Goal: Communication & Community: Ask a question

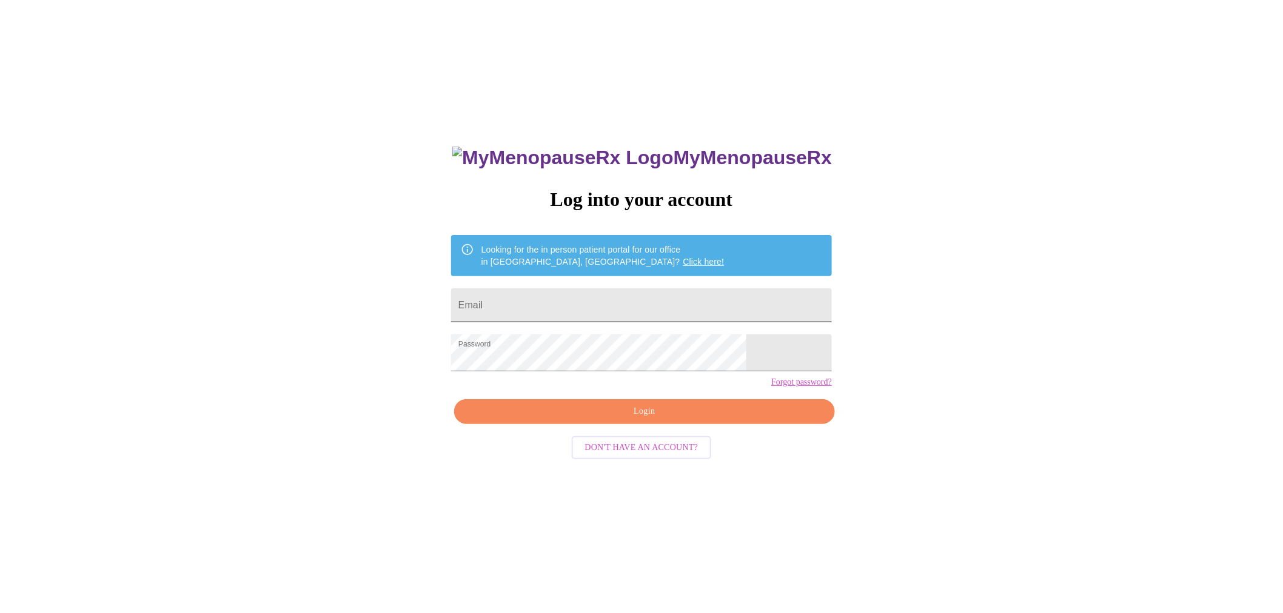
click at [536, 301] on input "Email" at bounding box center [641, 306] width 381 height 34
type input "[EMAIL_ADDRESS][DOMAIN_NAME]"
click at [611, 419] on span "Login" at bounding box center [644, 411] width 353 height 15
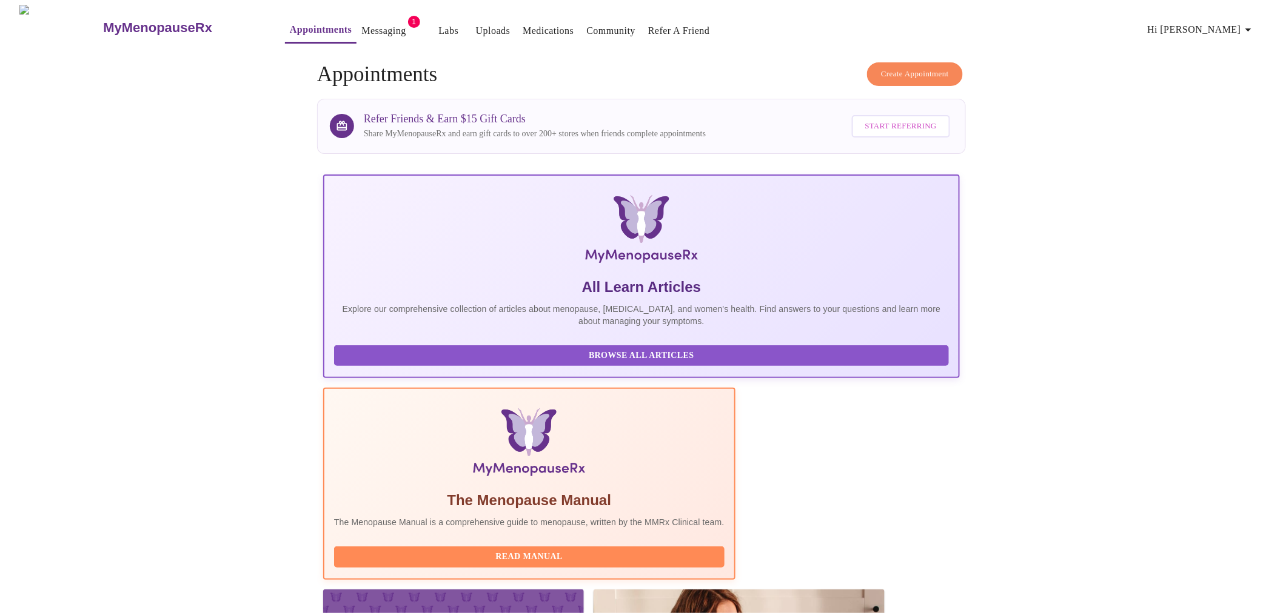
click at [907, 71] on span "Create Appointment" at bounding box center [915, 74] width 68 height 14
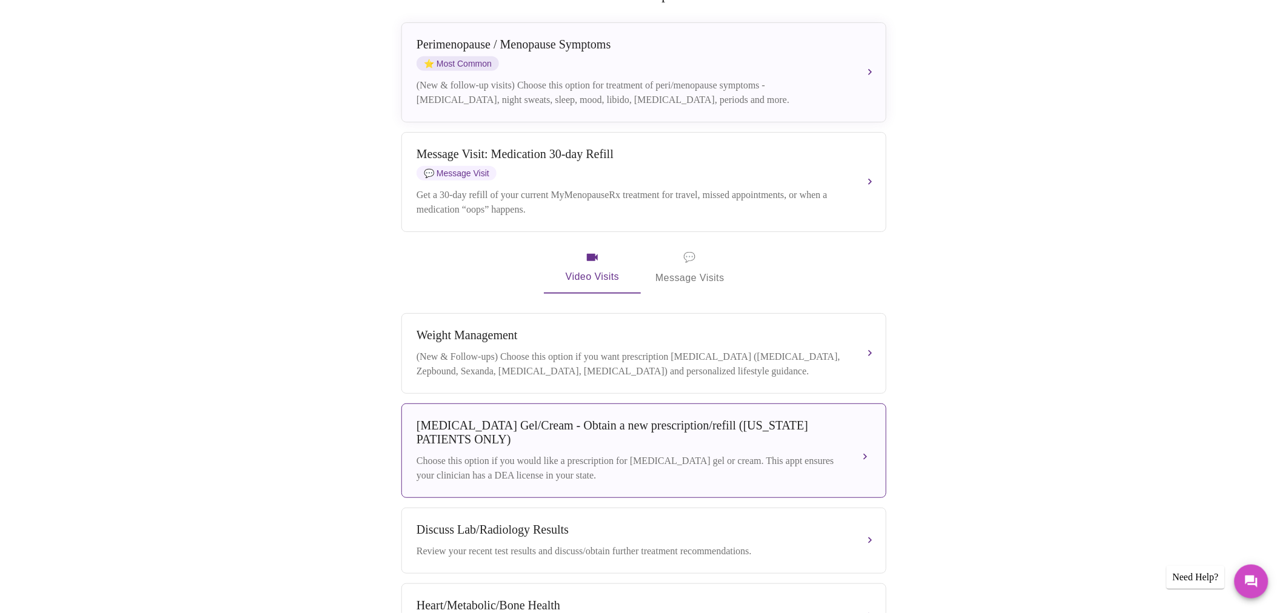
scroll to position [269, 0]
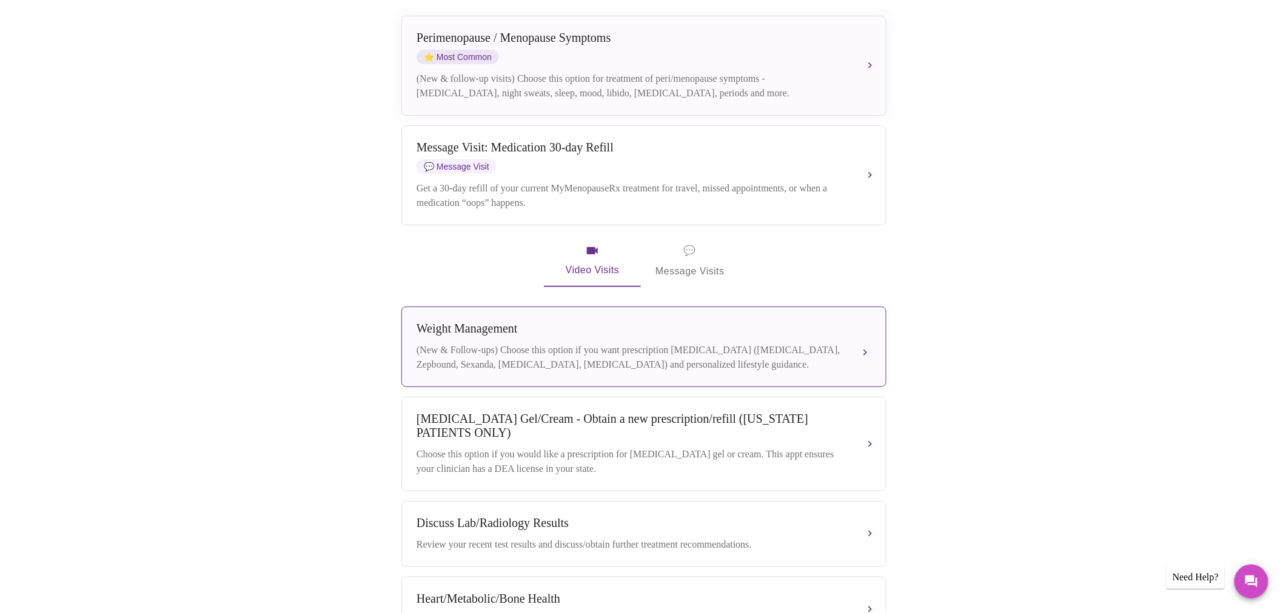
click at [631, 322] on div "Weight Management" at bounding box center [631, 329] width 430 height 14
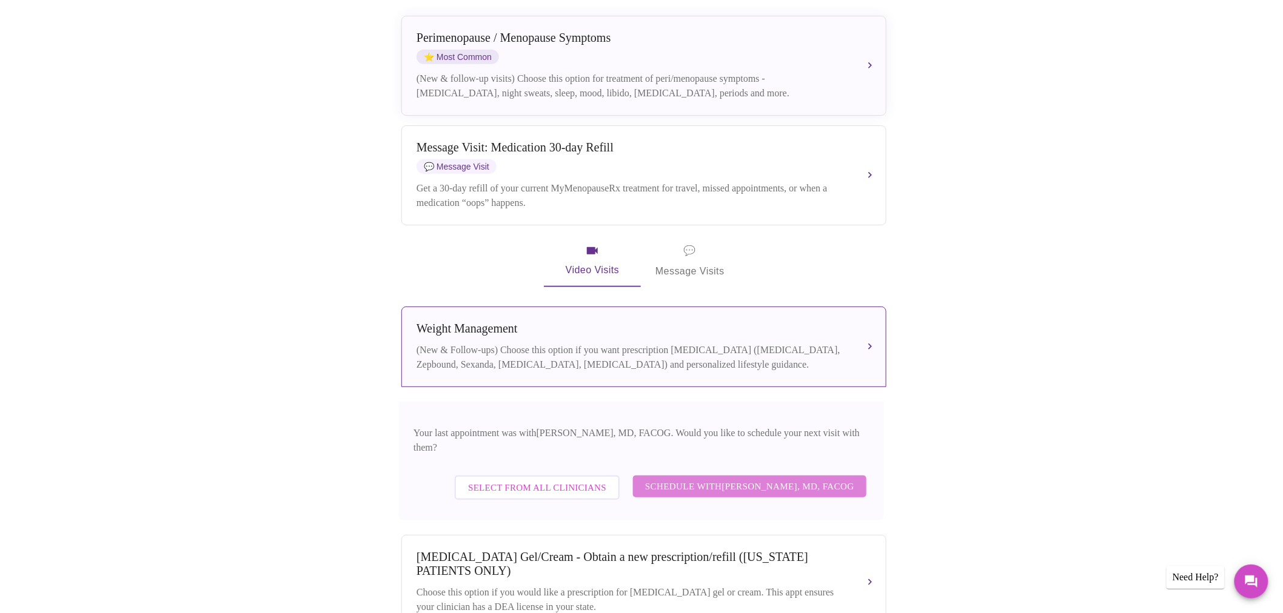
click at [716, 488] on span "Schedule with [PERSON_NAME], MD, FACOG" at bounding box center [749, 487] width 209 height 16
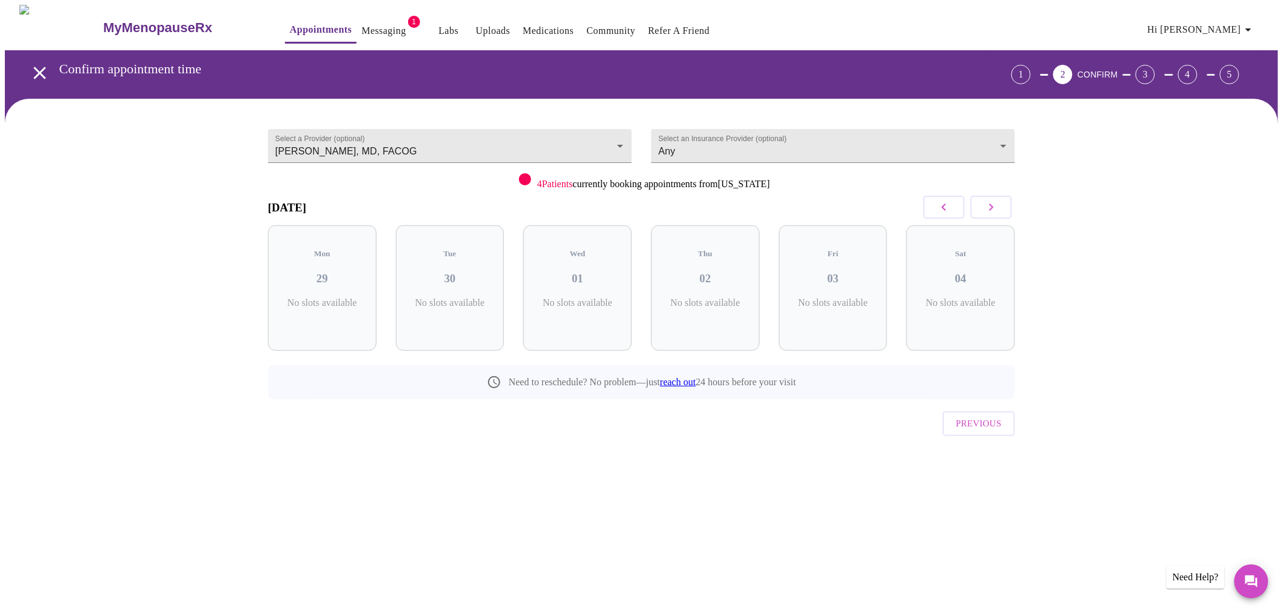
scroll to position [0, 0]
click at [608, 277] on h3 "01" at bounding box center [582, 278] width 89 height 13
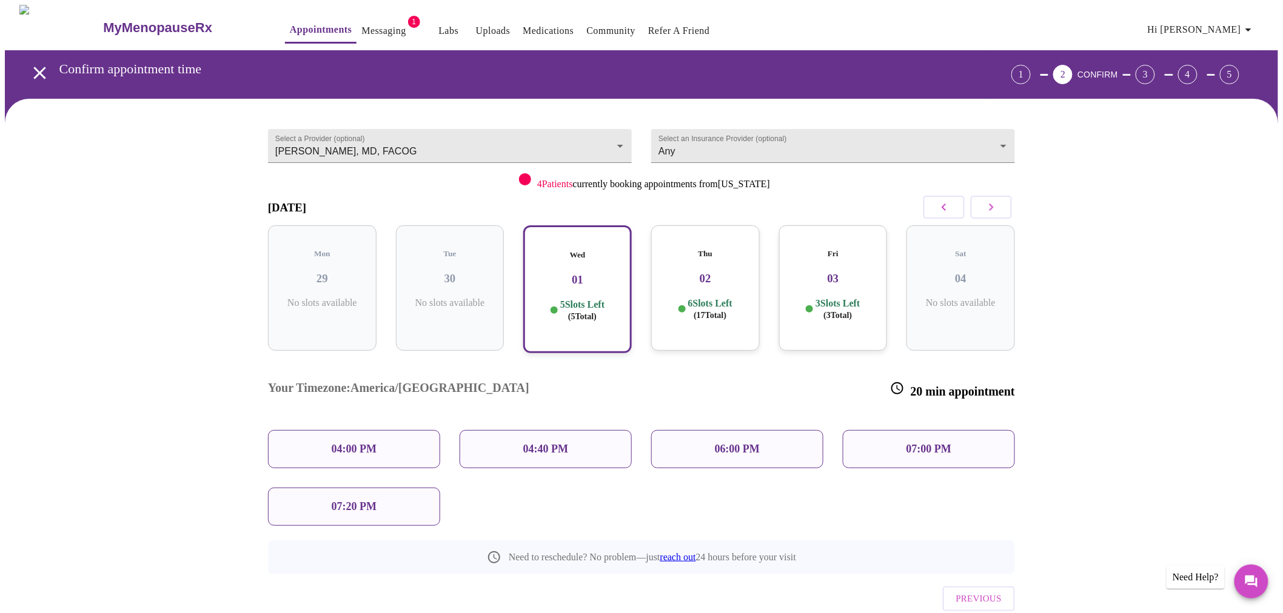
click at [907, 443] on p "07:00 PM" at bounding box center [928, 449] width 45 height 13
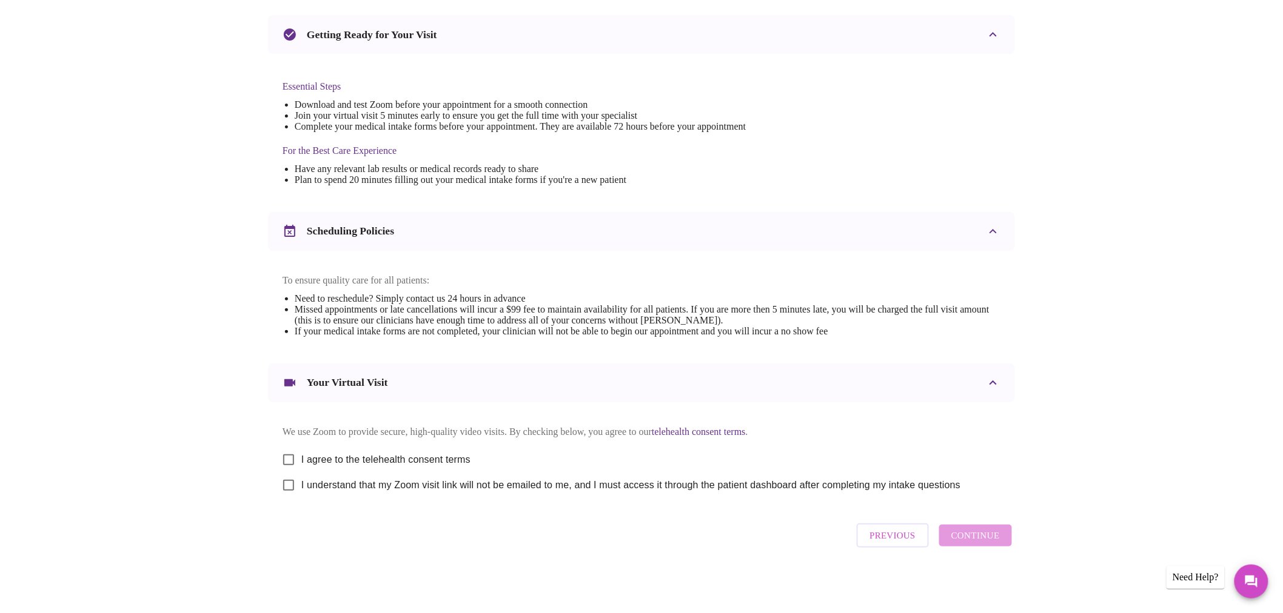
scroll to position [396, 0]
click at [291, 447] on input "I agree to the telehealth consent terms" at bounding box center [288, 459] width 25 height 25
checkbox input "true"
click at [295, 479] on input "I understand that my Zoom visit link will not be emailed to me, and I must acce…" at bounding box center [288, 485] width 25 height 25
checkbox input "true"
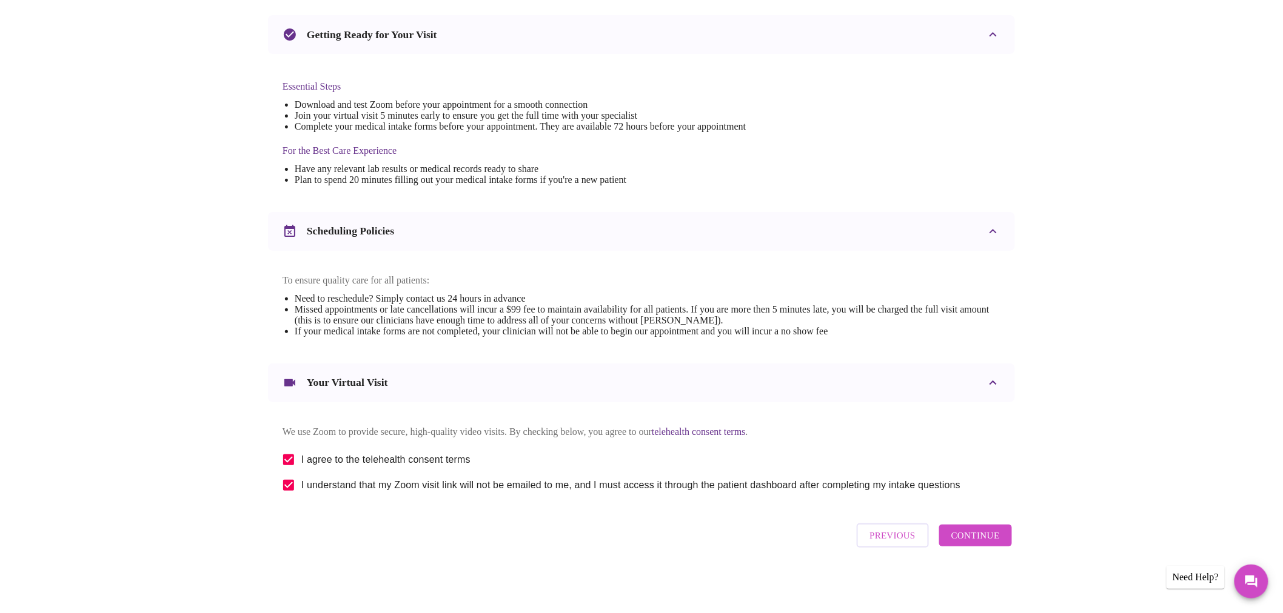
click at [972, 544] on span "Continue" at bounding box center [975, 536] width 48 height 16
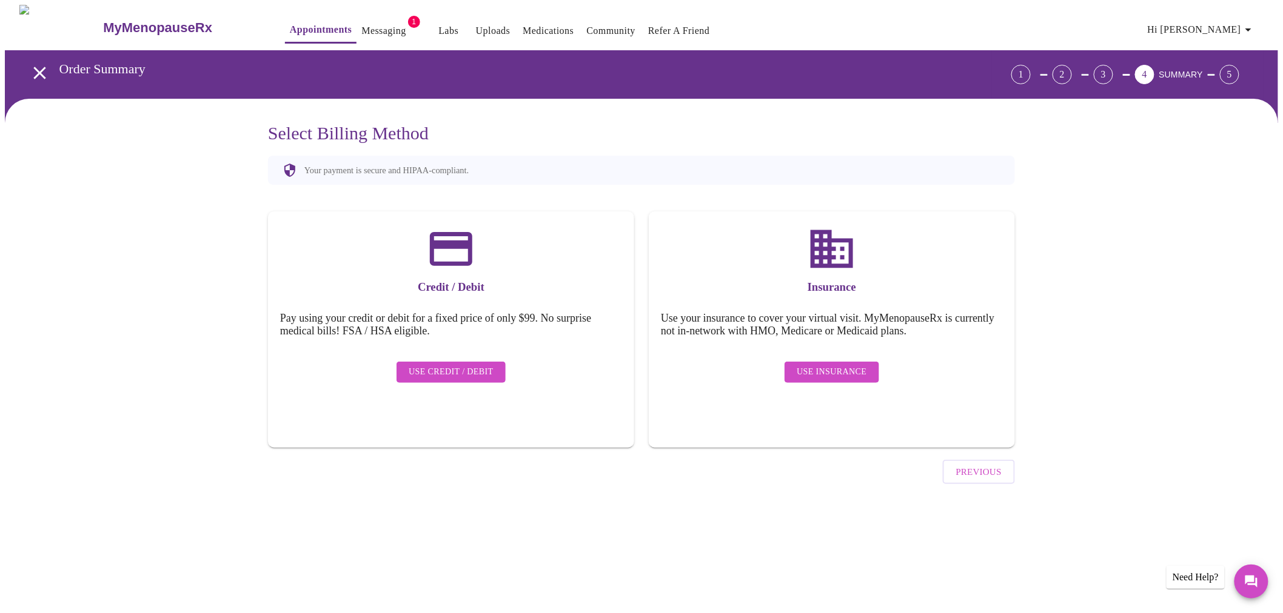
scroll to position [0, 0]
click at [447, 379] on span "Use Credit / Debit" at bounding box center [456, 372] width 85 height 15
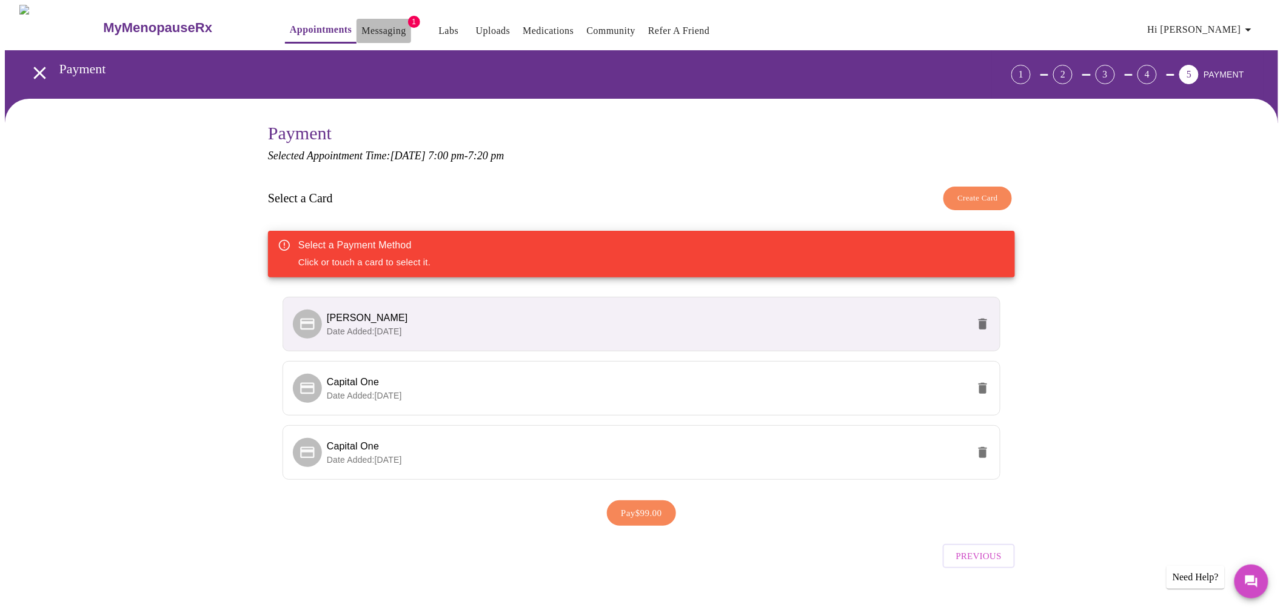
click at [361, 27] on link "Messaging" at bounding box center [383, 30] width 44 height 17
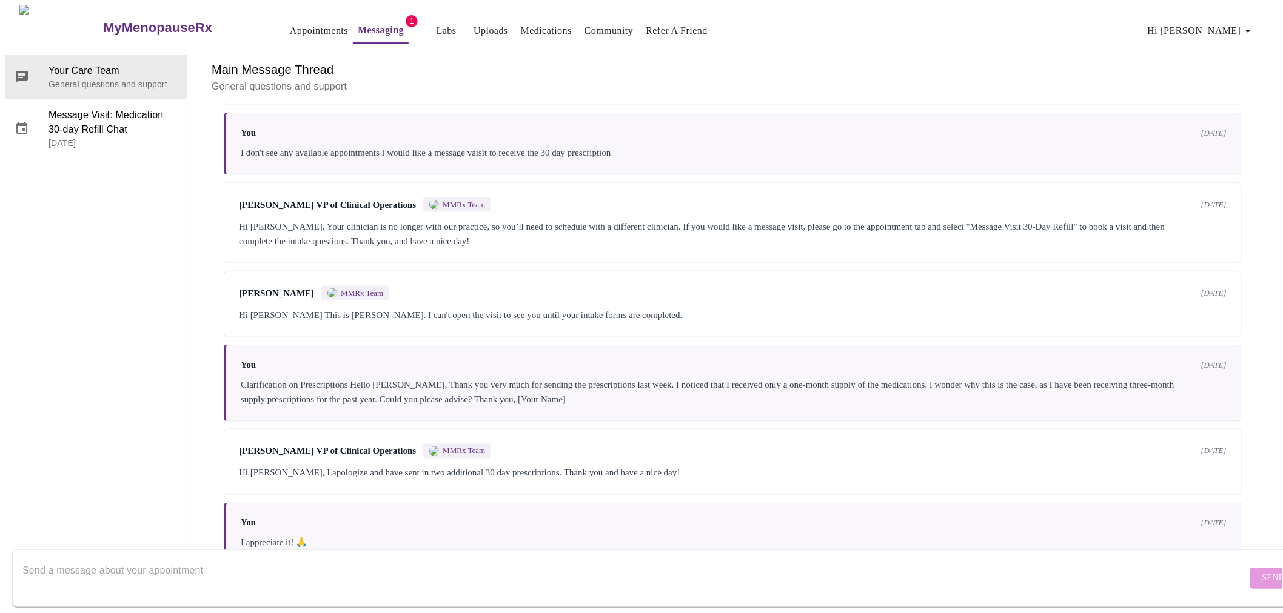
scroll to position [670, 0]
drag, startPoint x: 310, startPoint y: 241, endPoint x: 224, endPoint y: 243, distance: 86.1
click at [224, 271] on div "[PERSON_NAME] MMRx Team [DATE] Hi [PERSON_NAME] This is [PERSON_NAME]. I can't …" at bounding box center [733, 304] width 1018 height 67
copy span "[PERSON_NAME]"
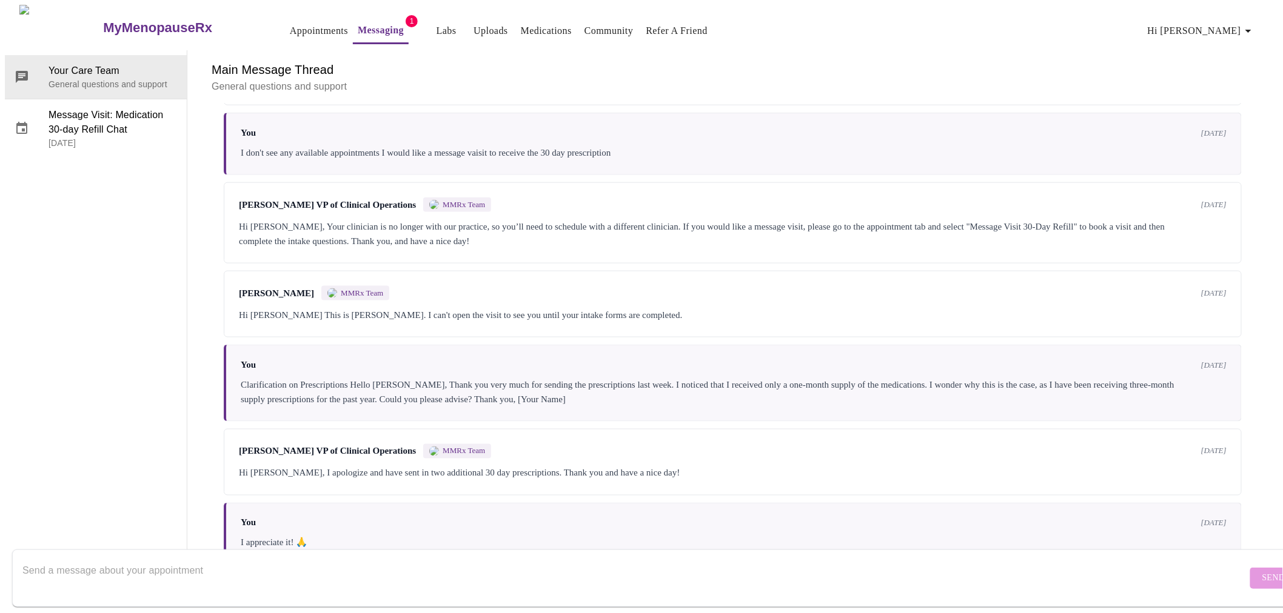
click at [358, 22] on link "Messaging" at bounding box center [381, 30] width 46 height 17
click at [59, 559] on textarea "Send a message about your appointment" at bounding box center [634, 578] width 1224 height 39
paste textarea "[PERSON_NAME]"
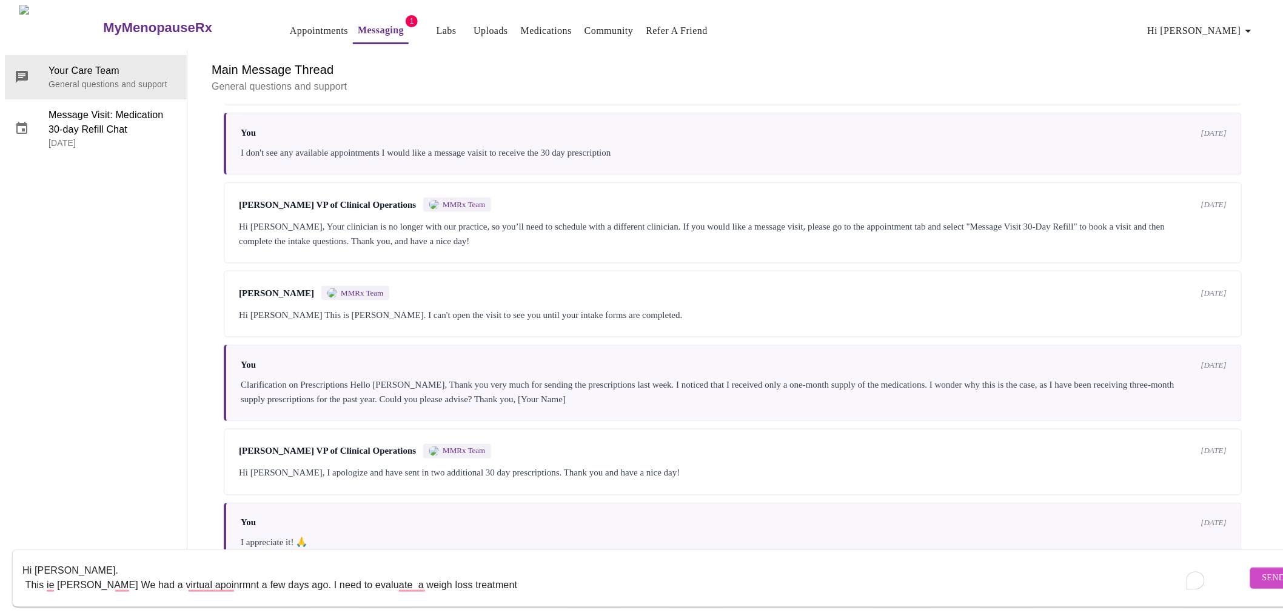
click at [416, 536] on div "I appreciate it! 🙏" at bounding box center [734, 543] width 986 height 15
click at [501, 572] on textarea "Hi [PERSON_NAME]. This ie [PERSON_NAME] We had a virtual apoinrmnt a few days a…" at bounding box center [634, 578] width 1224 height 39
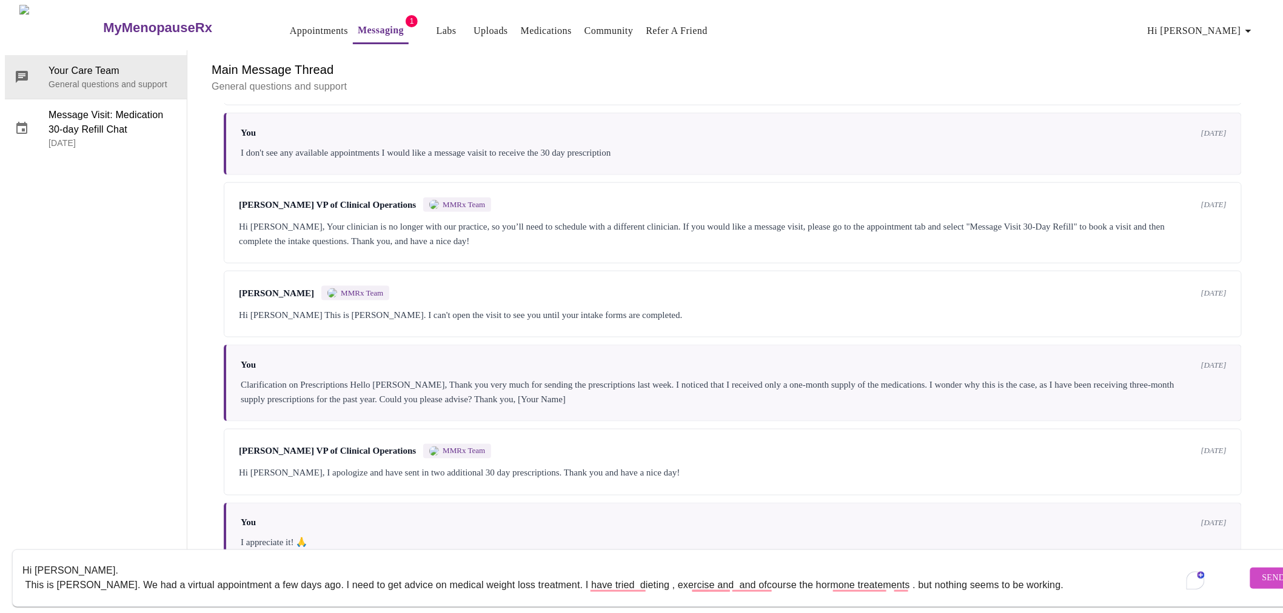
click at [555, 575] on textarea "Hi [PERSON_NAME]. This is [PERSON_NAME]. We had a virtual appointment a few day…" at bounding box center [634, 578] width 1224 height 39
click at [749, 572] on textarea "Hi [PERSON_NAME]. This is [PERSON_NAME]. We had a virtual appointment a few day…" at bounding box center [634, 578] width 1224 height 39
click at [910, 574] on textarea "Hi [PERSON_NAME]. This is [PERSON_NAME]. We had a virtual appointment a few day…" at bounding box center [634, 578] width 1224 height 39
click at [1055, 576] on textarea "Hi [PERSON_NAME]. This is [PERSON_NAME]. We had a virtual appointment a few day…" at bounding box center [634, 578] width 1224 height 39
click at [1058, 575] on textarea "Hi [PERSON_NAME]. This is [PERSON_NAME]. We had a virtual appointment a few day…" at bounding box center [634, 578] width 1224 height 39
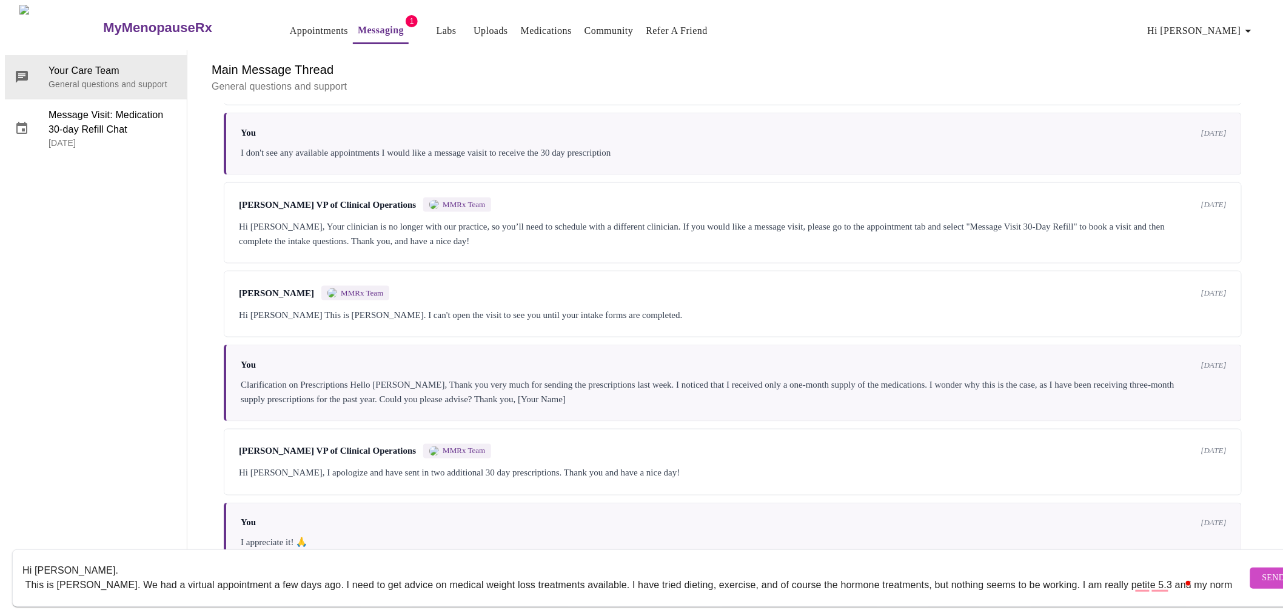
scroll to position [8, 0]
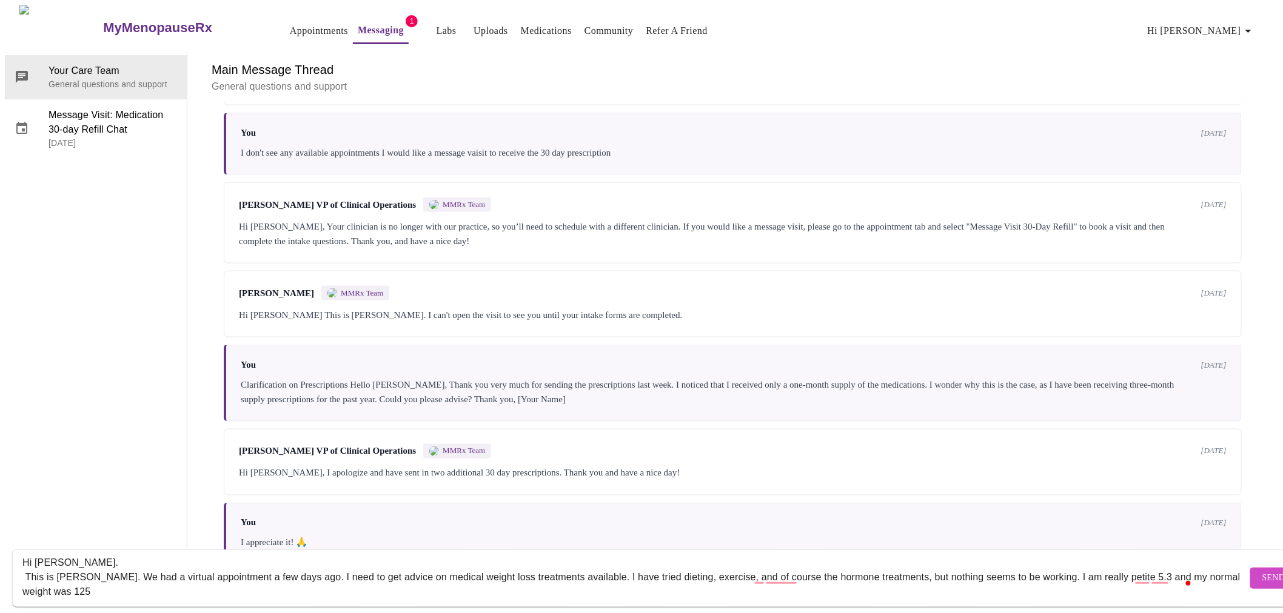
click at [105, 578] on textarea "Hi [PERSON_NAME]. This is [PERSON_NAME]. We had a virtual appointment a few day…" at bounding box center [634, 578] width 1224 height 39
click at [192, 579] on textarea "Hi [PERSON_NAME]. This is [PERSON_NAME]. We had a virtual appointment a few day…" at bounding box center [634, 578] width 1224 height 39
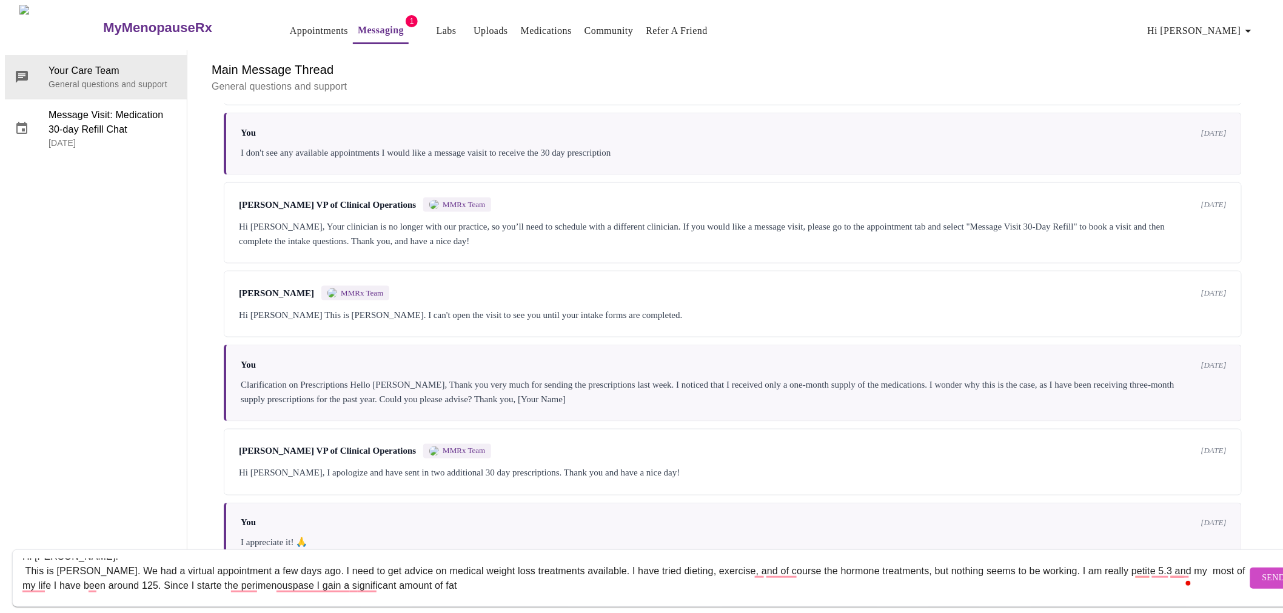
click at [261, 503] on div "You [DATE] I appreciate it! 🙏" at bounding box center [733, 534] width 1018 height 62
click at [358, 573] on textarea "Hi [PERSON_NAME]. This is [PERSON_NAME]. We had a virtual appointment a few day…" at bounding box center [634, 578] width 1224 height 39
click at [397, 573] on textarea "Hi [PERSON_NAME]. This is [PERSON_NAME]. We had a virtual appointment a few day…" at bounding box center [634, 578] width 1224 height 39
click at [524, 575] on textarea "Hi [PERSON_NAME]. This is [PERSON_NAME]. We had a virtual appointment a few day…" at bounding box center [634, 578] width 1224 height 39
type textarea "Hi [PERSON_NAME]. This is [PERSON_NAME]. We had a virtual appointment a few day…"
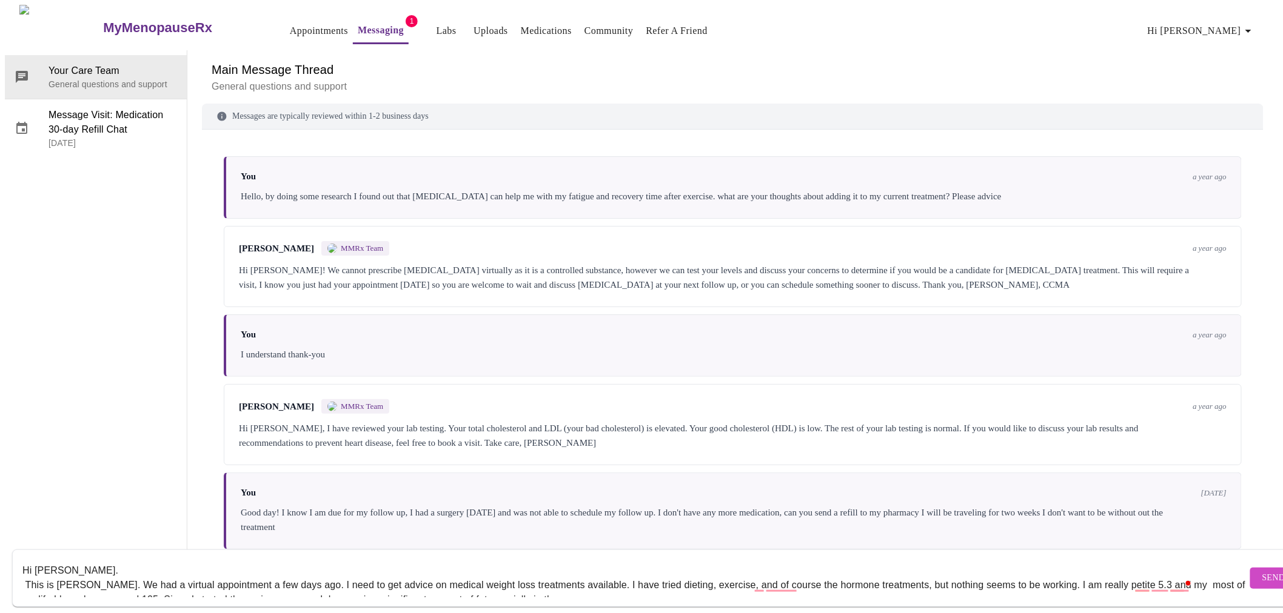
scroll to position [14, 0]
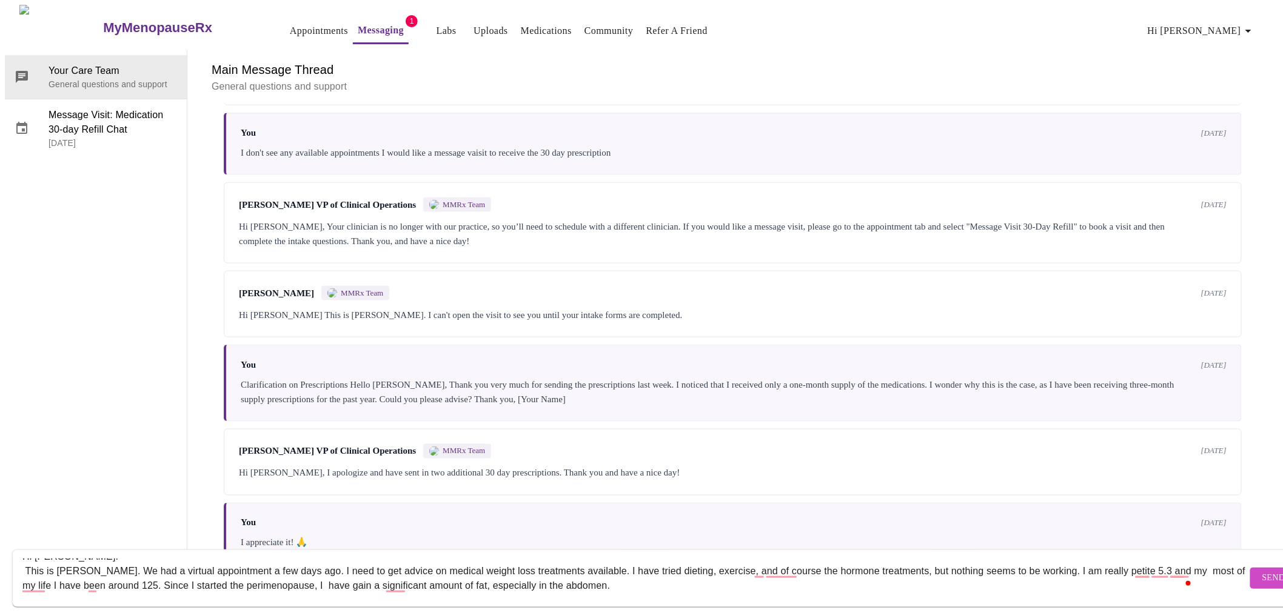
click at [649, 571] on textarea "Hi Dr. Heather Krantz. This is Melissa Vigil. We had a virtual appointment a fe…" at bounding box center [634, 578] width 1224 height 39
click at [1061, 576] on textarea "Hi Dr. Heather Krantz. This is Melissa Vigil. We had a virtual appointment a fe…" at bounding box center [634, 578] width 1224 height 39
click at [661, 573] on textarea "Hi Dr. Heather Krantz. This is Melissa Vigil. We had a virtual appointment a fe…" at bounding box center [634, 578] width 1224 height 39
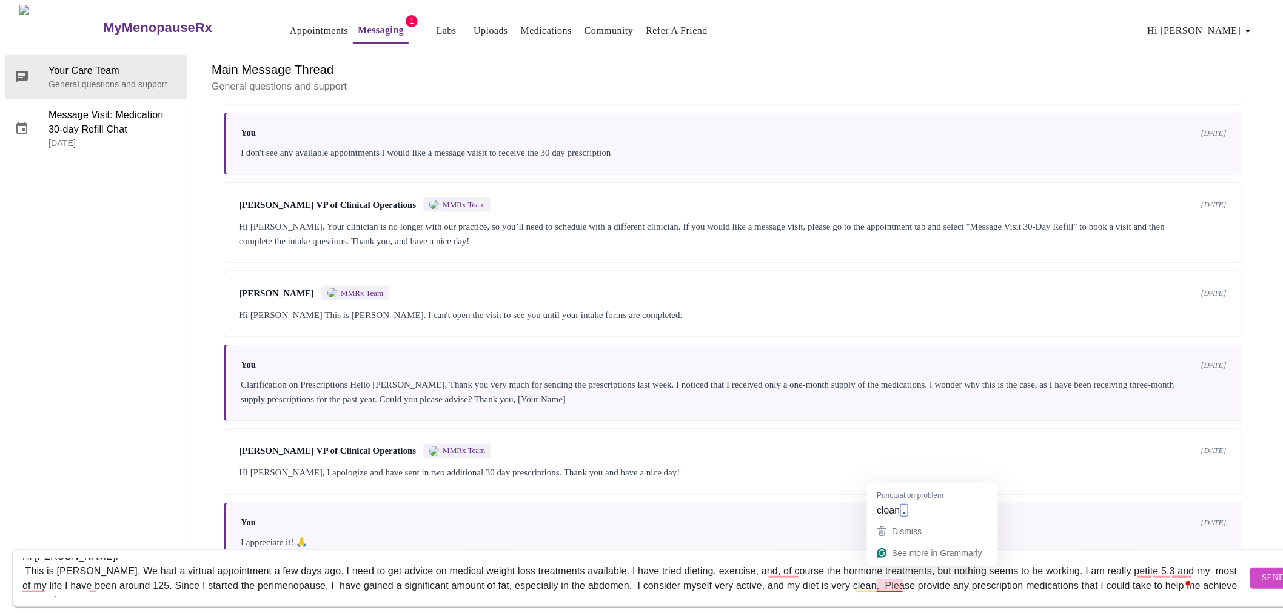
click at [906, 573] on textarea "Hi Dr. Heather Krantz. This is Melissa Vigil. We had a virtual appointment a fe…" at bounding box center [634, 578] width 1224 height 39
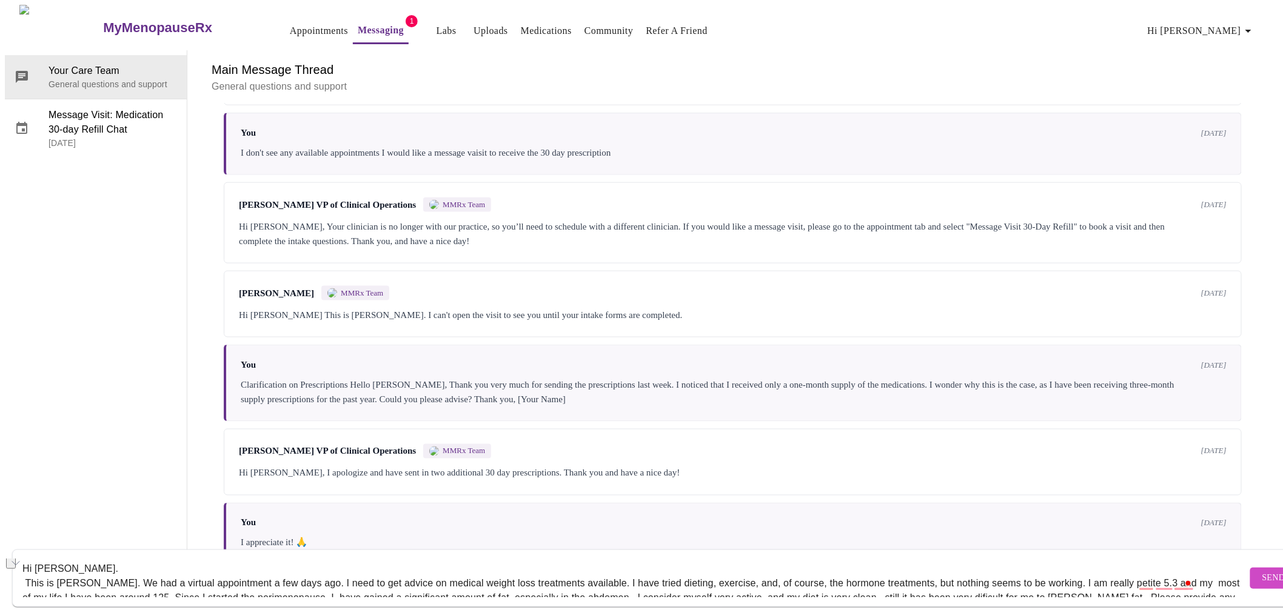
scroll to position [0, 0]
drag, startPoint x: 1181, startPoint y: 574, endPoint x: 13, endPoint y: 552, distance: 1168.2
click at [13, 552] on div "Hi Dr. Heather Krantz. This is Melissa Vigil. We had a virtual appointment a fe…" at bounding box center [653, 579] width 1307 height 70
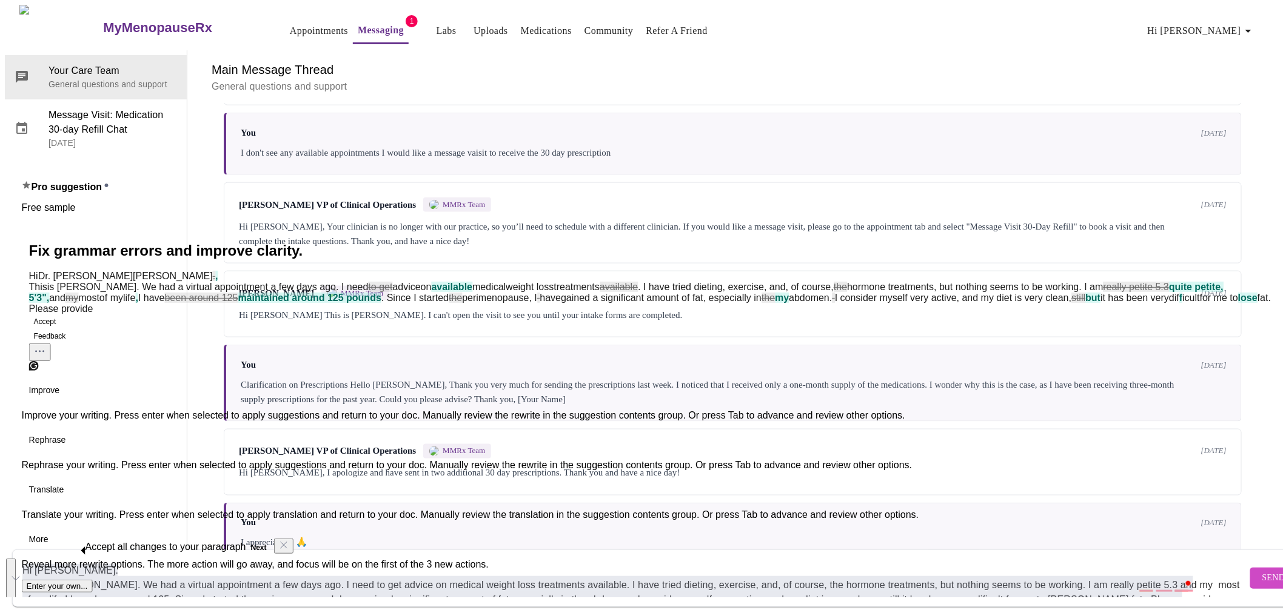
click at [61, 329] on button "Accept" at bounding box center [45, 322] width 32 height 15
click at [359, 570] on icon "Dismiss" at bounding box center [364, 575] width 10 height 10
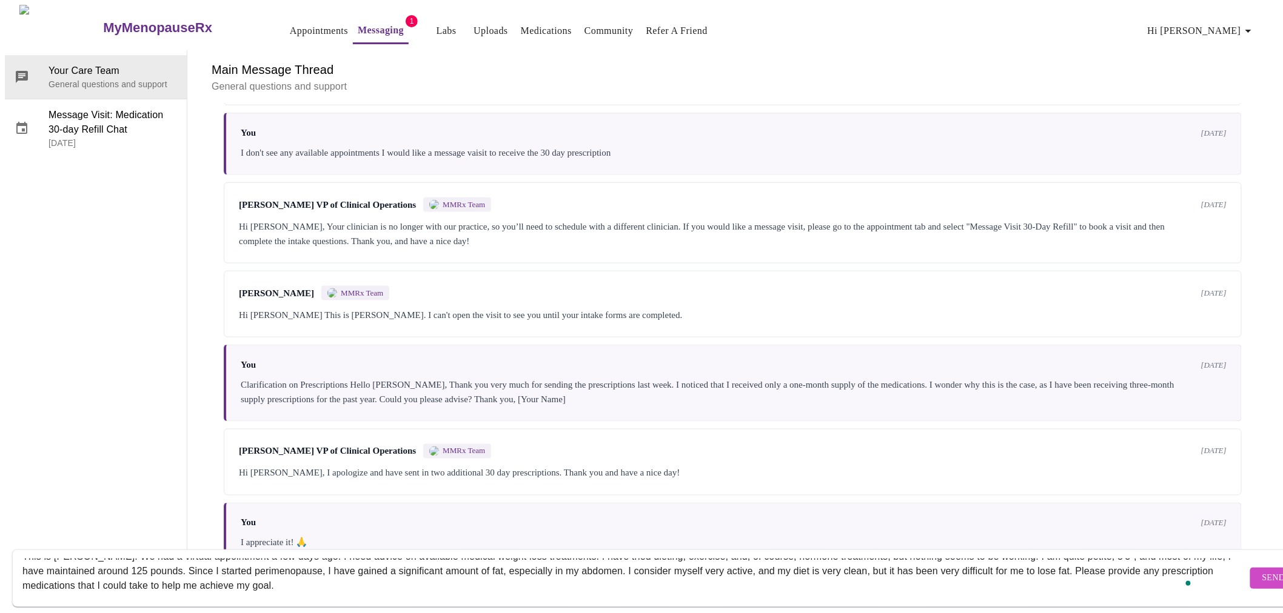
scroll to position [28, 0]
click at [543, 576] on textarea "Hi Dr. Heather Krantz, This is Melissa Vigil. We had a virtual appointment a fe…" at bounding box center [634, 578] width 1224 height 39
click at [350, 559] on textarea "Hi Dr. Heather Krantz, This is Melissa Vigil. We had a virtual appointment a fe…" at bounding box center [634, 578] width 1224 height 39
click at [484, 560] on textarea "Hi Dr. Heather Krantz, This is Melissa Vigil. We had a virtual appointment a fe…" at bounding box center [634, 578] width 1224 height 39
click at [560, 559] on textarea "Hi Dr. Heather Krantz, This is Melissa Vigil. We had a virtual appointment a fe…" at bounding box center [634, 578] width 1224 height 39
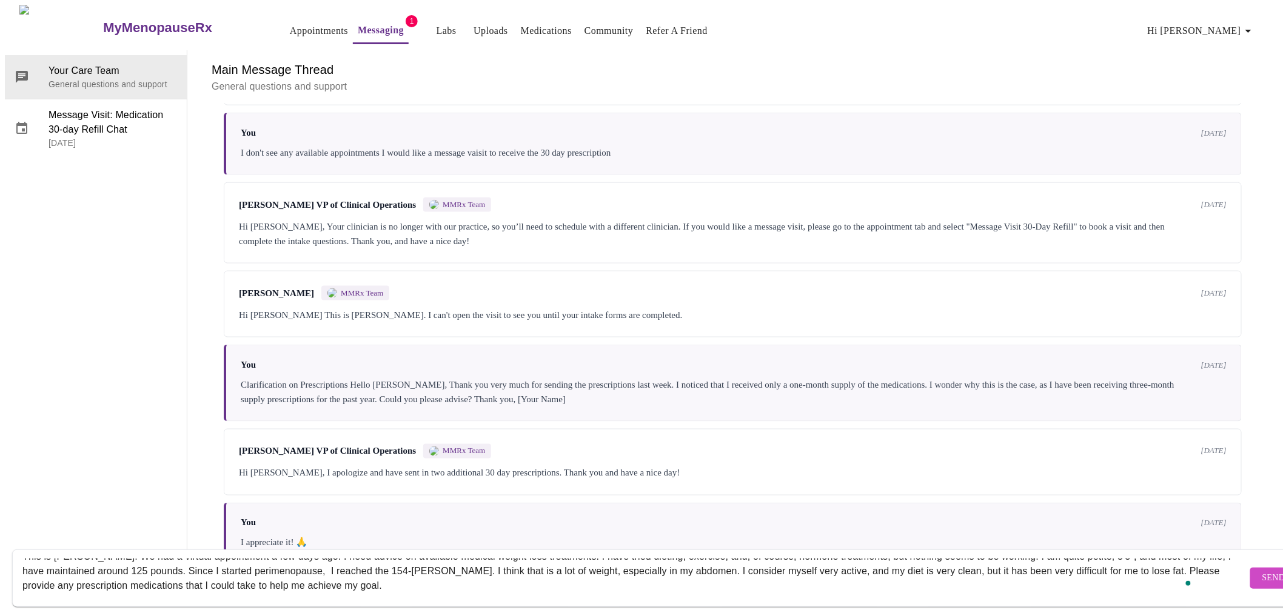
click at [663, 559] on textarea "Hi Dr. Heather Krantz, This is Melissa Vigil. We had a virtual appointment a fe…" at bounding box center [634, 578] width 1224 height 39
click at [287, 572] on textarea "Hi Dr. Heather Krantz, This is Melissa Vigil. We had a virtual appointment a fe…" at bounding box center [634, 578] width 1224 height 39
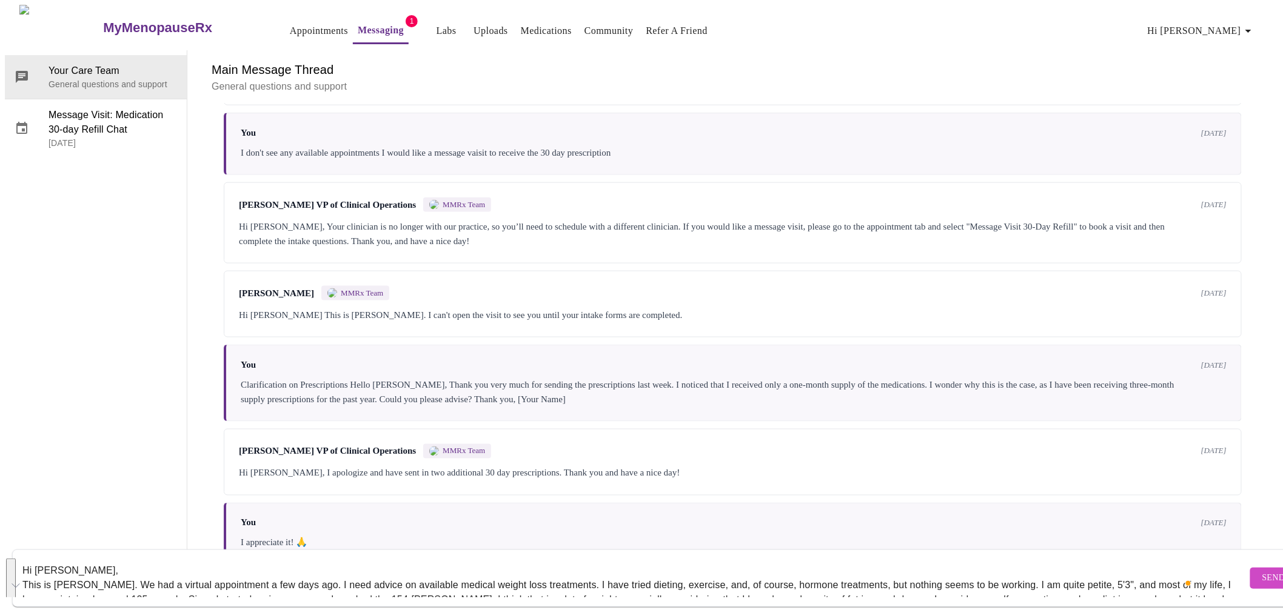
drag, startPoint x: 586, startPoint y: 553, endPoint x: 7, endPoint y: 556, distance: 578.3
click at [7, 556] on div "MyMenopauseRx Appointments Messaging 1 Labs Uploads Medications Community Refer…" at bounding box center [641, 285] width 1273 height 561
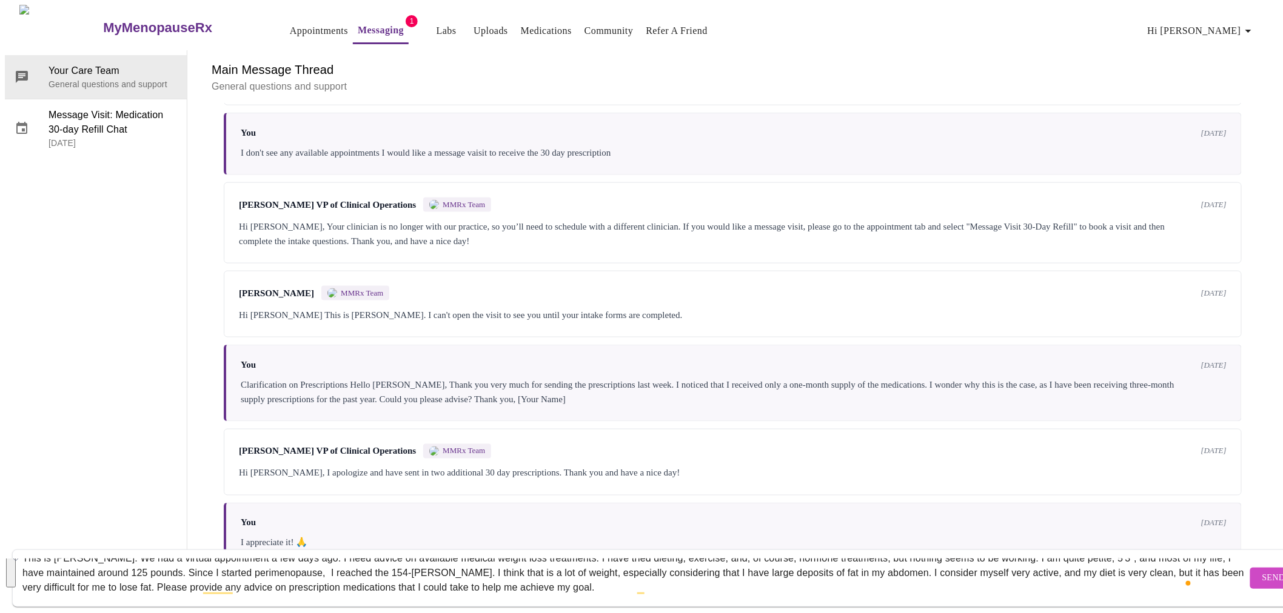
click at [286, 578] on textarea "Hi Dr. Heather Krantz, This is Melissa Vigil. We had a virtual appointment a fe…" at bounding box center [634, 578] width 1224 height 39
click at [312, 575] on textarea "Hi Dr. Heather Krantz, This is Melissa Vigil. We had a virtual appointment a fe…" at bounding box center [634, 578] width 1224 height 39
click at [442, 575] on textarea "Hi Dr. Heather Krantz, This is Melissa Vigil. We had a virtual appointment a fe…" at bounding box center [634, 578] width 1224 height 39
drag, startPoint x: 556, startPoint y: 578, endPoint x: 483, endPoint y: 577, distance: 73.3
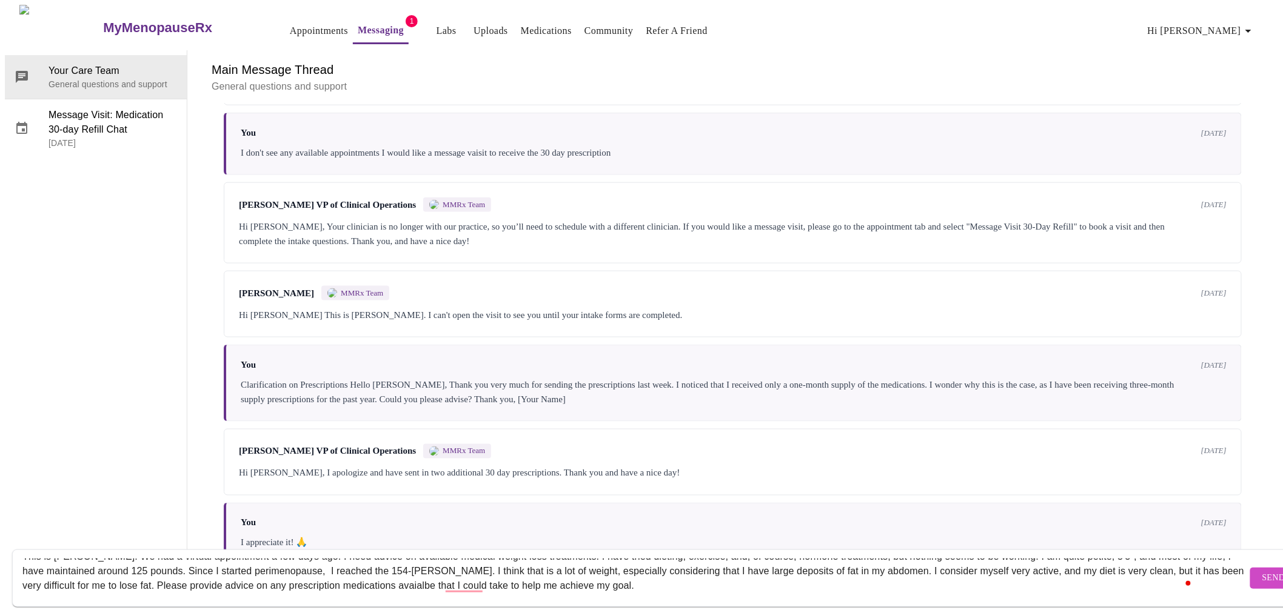
click at [483, 577] on textarea "Hi Dr. Heather Krantz, This is Melissa Vigil. We had a virtual appointment a fe…" at bounding box center [634, 578] width 1224 height 39
click at [626, 578] on textarea "Hi Dr. Heather Krantz, This is Melissa Vigil. We had a virtual appointment a fe…" at bounding box center [634, 578] width 1224 height 39
type textarea "Hi Dr. Heather Krantz, This is Melissa Vigil. We had a virtual appointment a fe…"
click at [1262, 571] on span "Send" at bounding box center [1273, 578] width 23 height 15
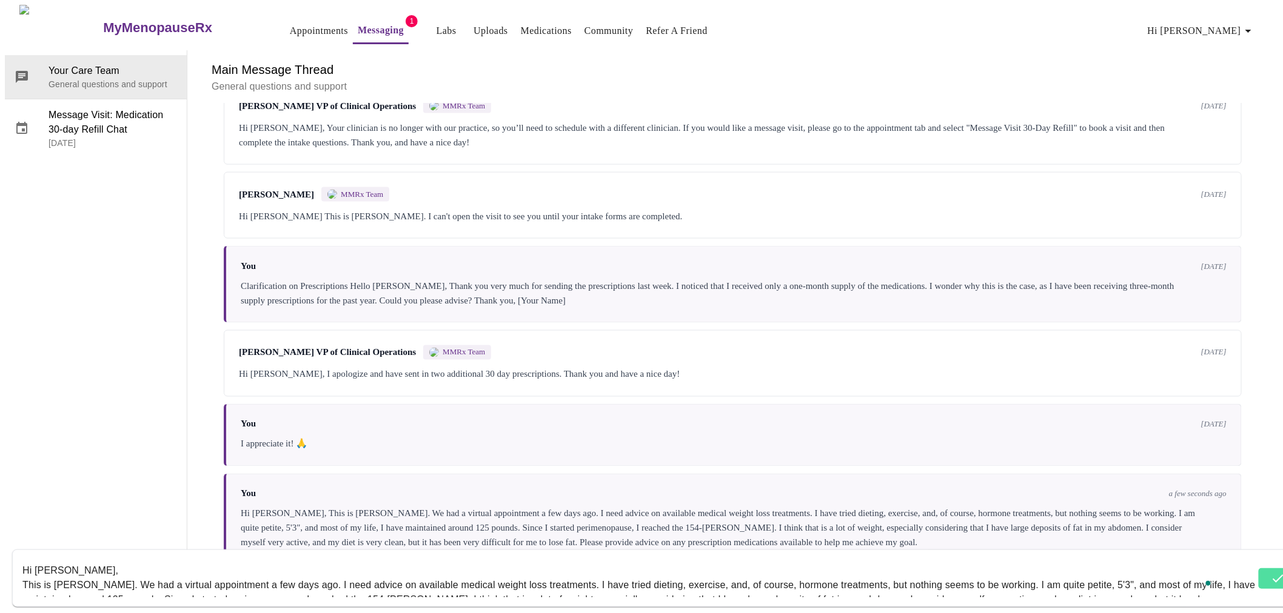
scroll to position [773, 0]
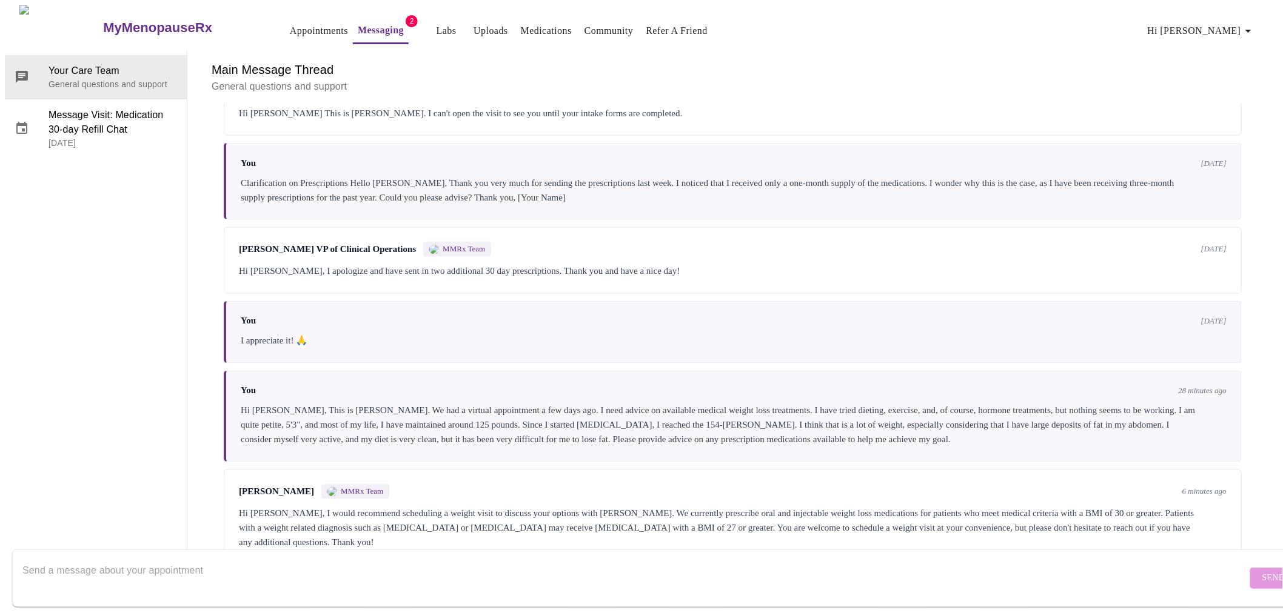
scroll to position [878, 0]
